Goal: Transaction & Acquisition: Purchase product/service

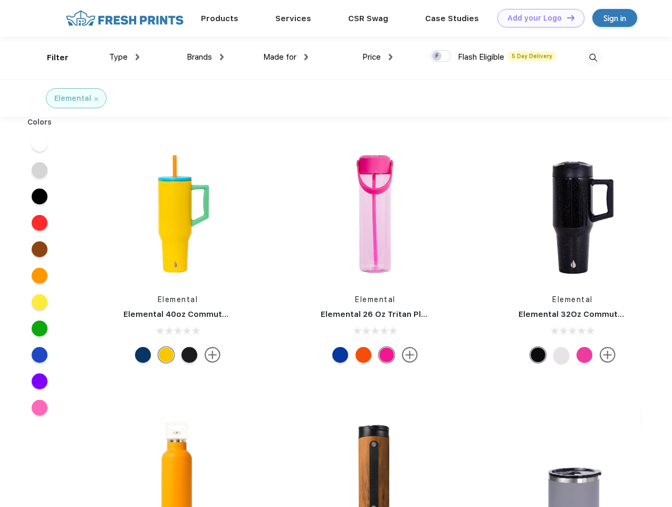
scroll to position [1, 0]
click at [537, 18] on link "Add your Logo Design Tool" at bounding box center [541, 18] width 87 height 18
click at [0, 0] on div "Design Tool" at bounding box center [0, 0] width 0 height 0
click at [566, 17] on link "Add your Logo Design Tool" at bounding box center [541, 18] width 87 height 18
click at [51, 58] on div "Filter" at bounding box center [58, 58] width 22 height 12
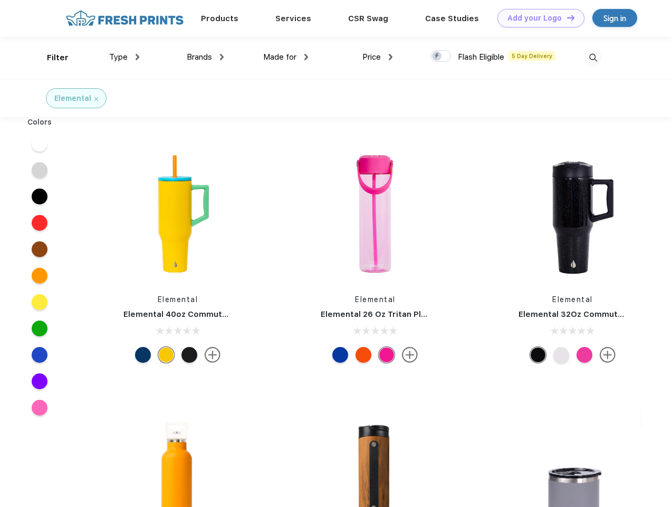
click at [125, 57] on span "Type" at bounding box center [118, 57] width 18 height 10
click at [205, 57] on span "Brands" at bounding box center [199, 57] width 25 height 10
click at [286, 57] on span "Made for" at bounding box center [279, 57] width 33 height 10
click at [378, 57] on span "Price" at bounding box center [372, 57] width 18 height 10
click at [441, 56] on div at bounding box center [441, 56] width 21 height 12
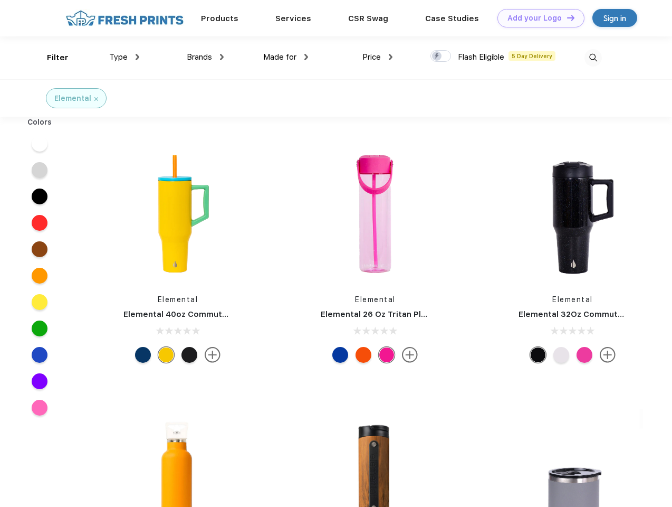
click at [438, 56] on input "checkbox" at bounding box center [434, 53] width 7 height 7
click at [593, 58] on img at bounding box center [593, 57] width 17 height 17
